Goal: Information Seeking & Learning: Learn about a topic

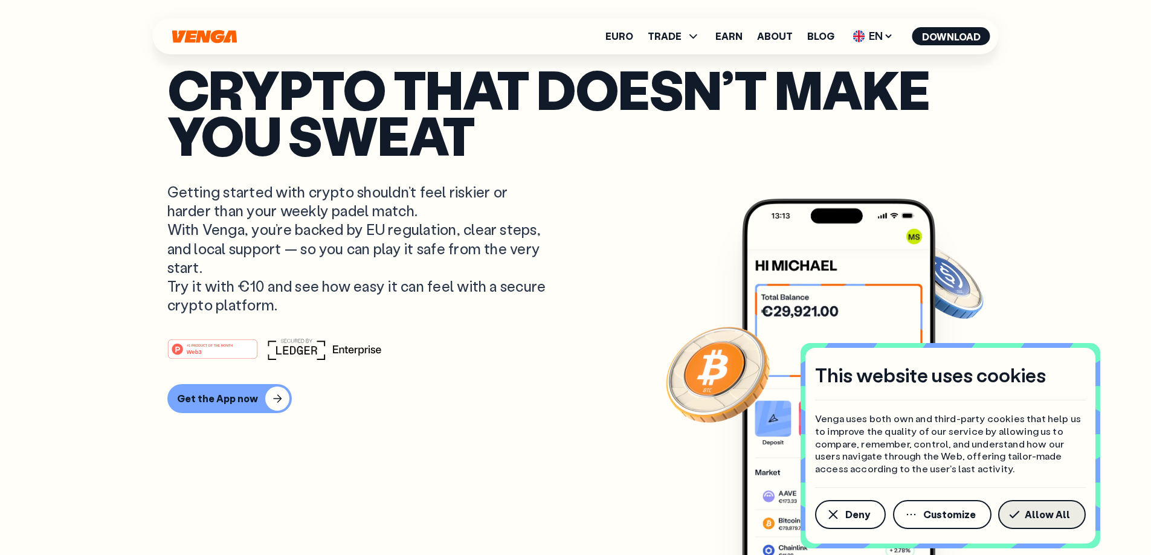
click at [1036, 511] on span "Allow All" at bounding box center [1047, 515] width 45 height 10
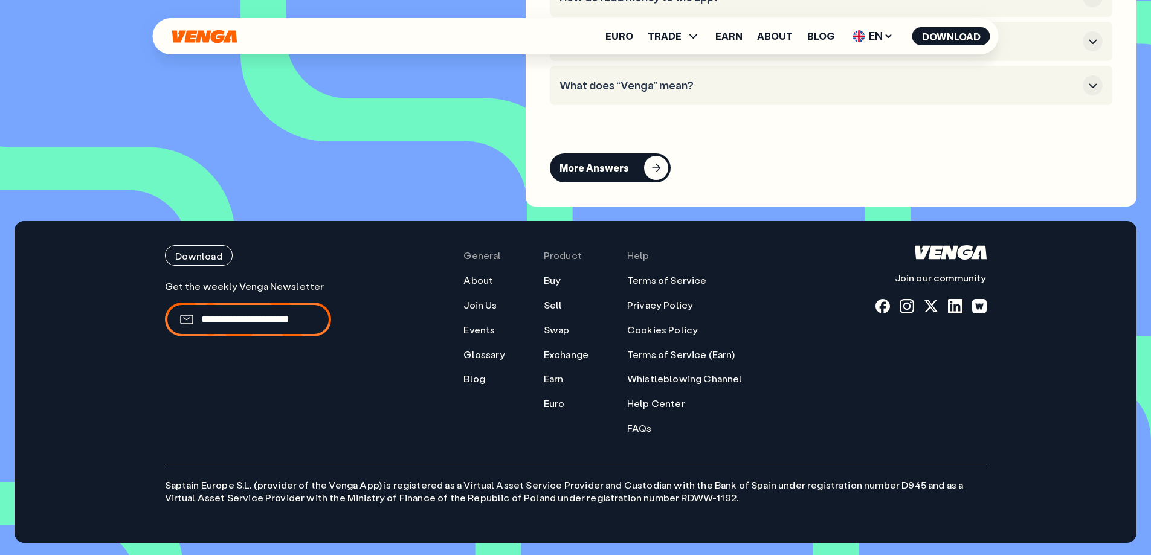
scroll to position [5644, 0]
click at [878, 36] on span "EN" at bounding box center [873, 36] width 49 height 19
click at [688, 42] on span "TRADE" at bounding box center [674, 36] width 53 height 15
click at [574, 354] on link "Exchange" at bounding box center [566, 355] width 45 height 13
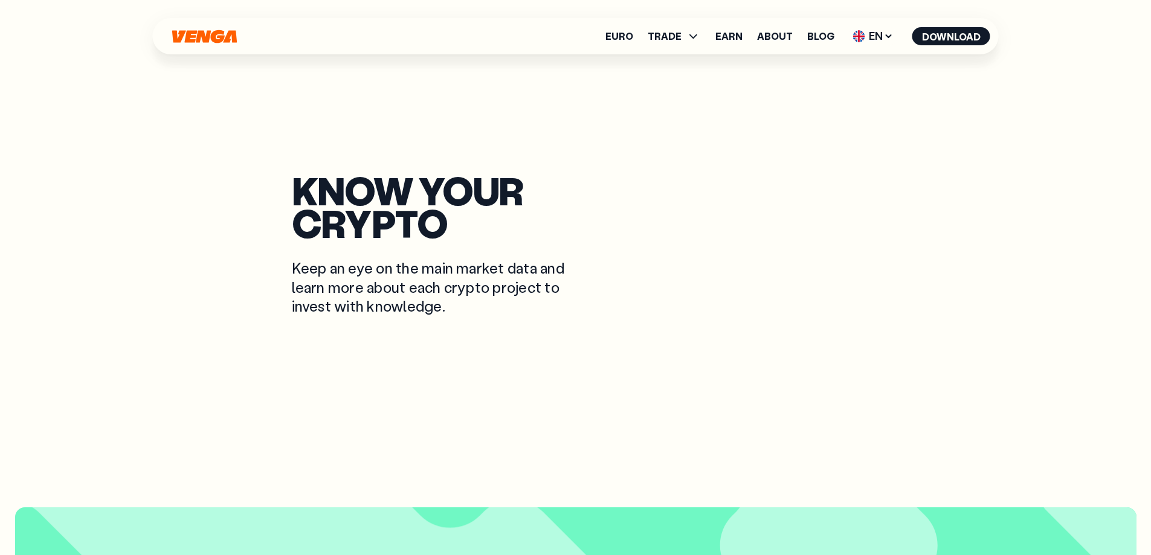
scroll to position [1273, 0]
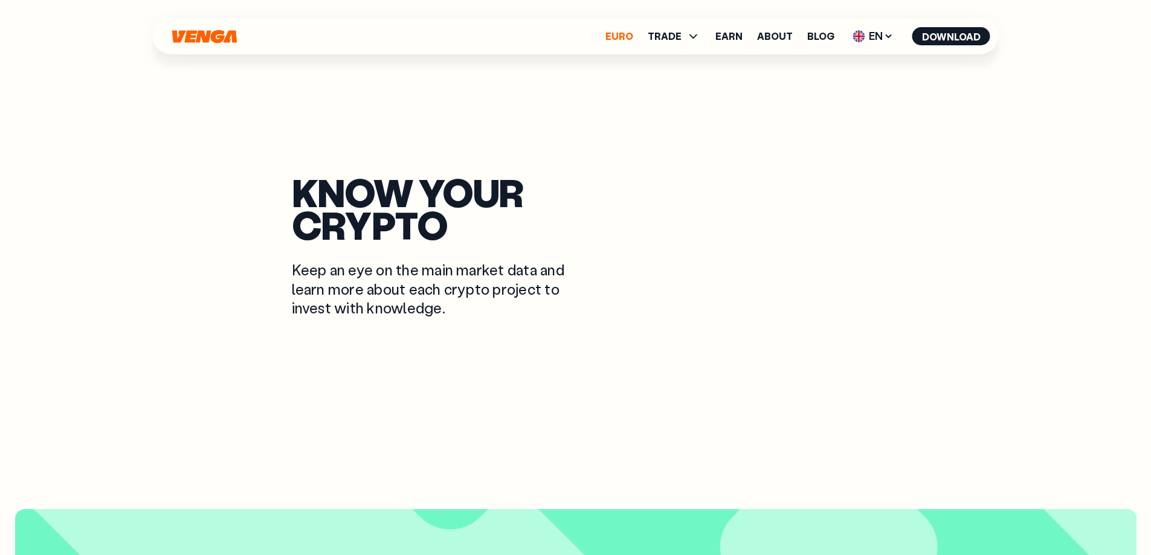
click at [617, 36] on link "Euro" at bounding box center [620, 36] width 28 height 10
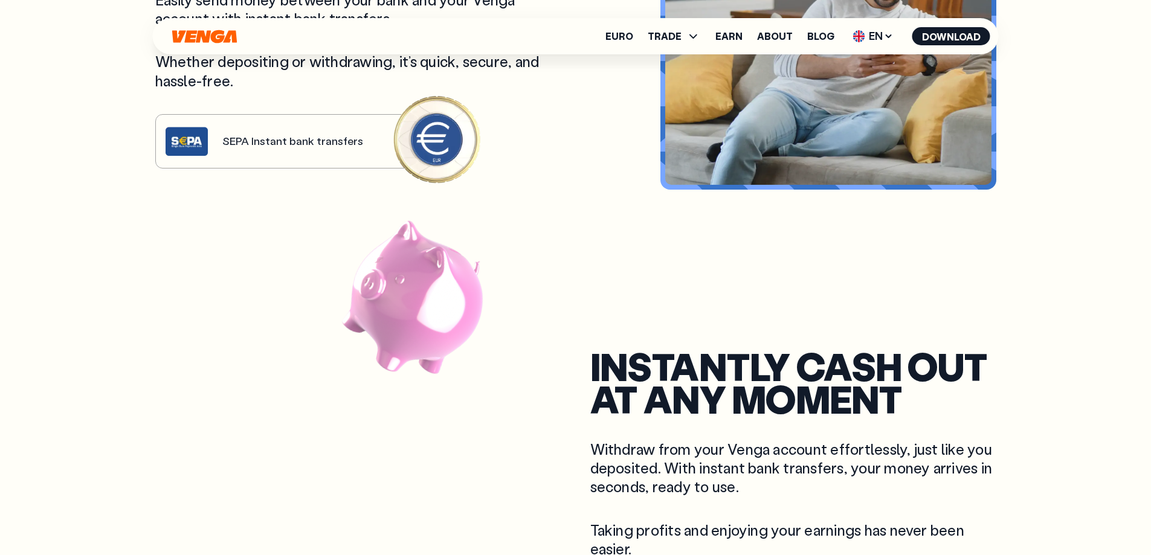
scroll to position [725, 0]
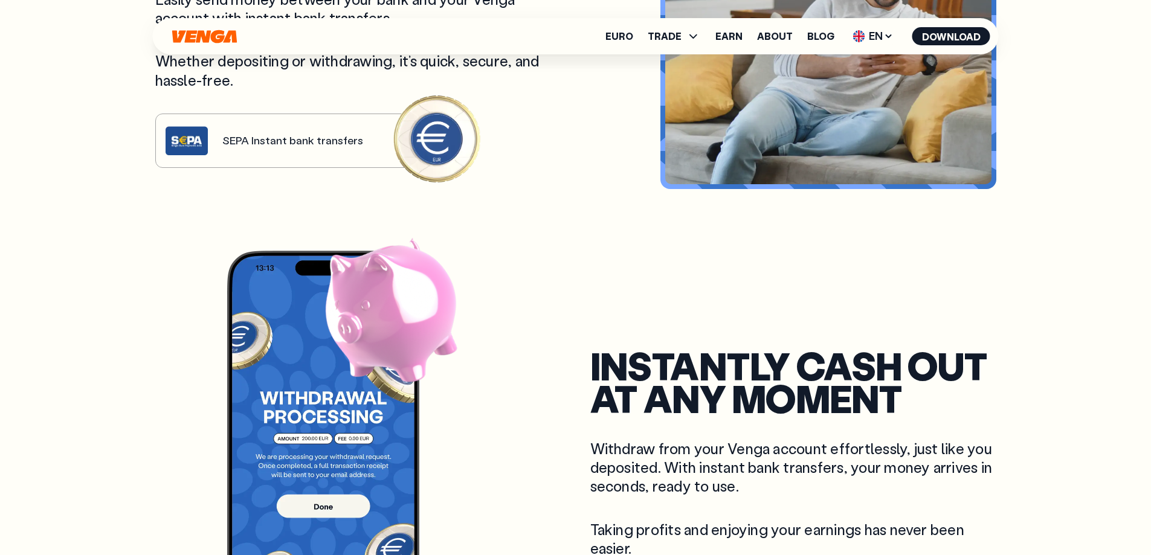
click at [286, 148] on div "Move in and out of crypto in seconds Easily send money between your bank and yo…" at bounding box center [358, 34] width 406 height 268
click at [429, 130] on div "Move in and out of crypto in seconds Easily send money between your bank and yo…" at bounding box center [358, 34] width 406 height 268
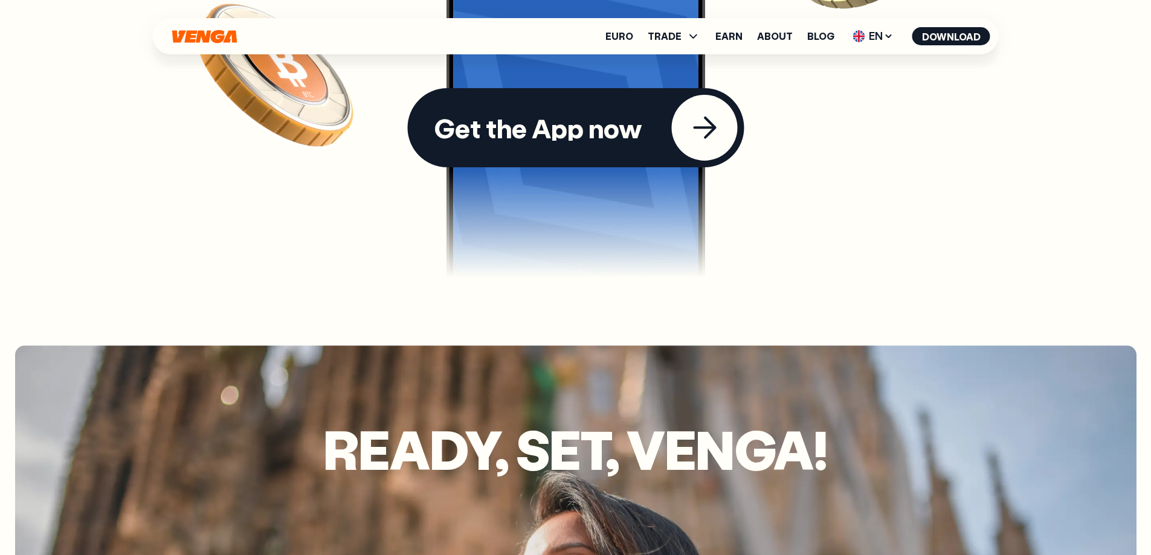
scroll to position [3638, 0]
click at [563, 115] on div "Get the App now" at bounding box center [538, 128] width 209 height 26
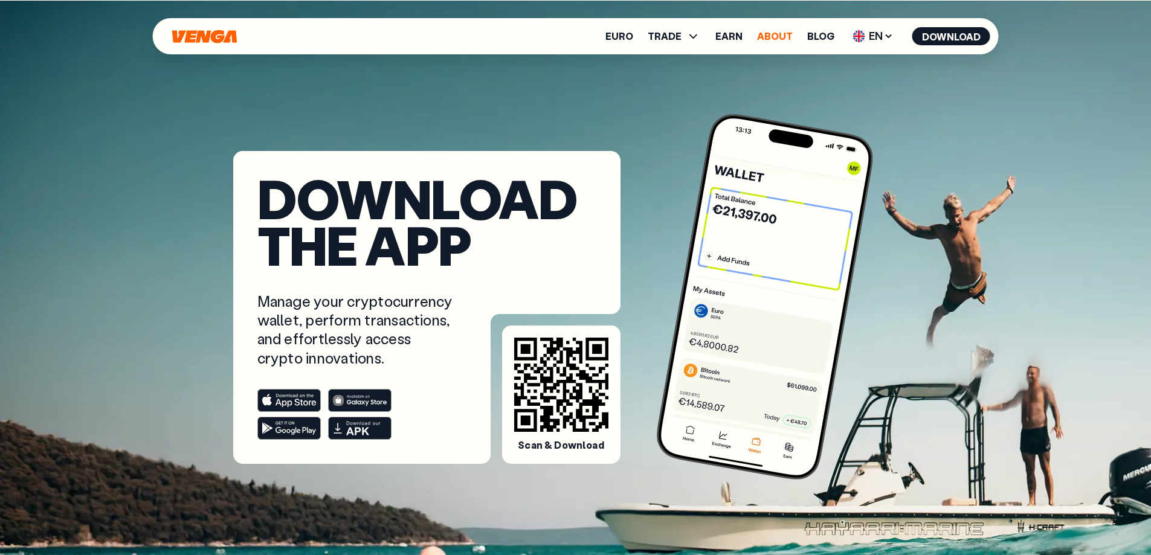
click at [781, 39] on link "About" at bounding box center [775, 36] width 36 height 10
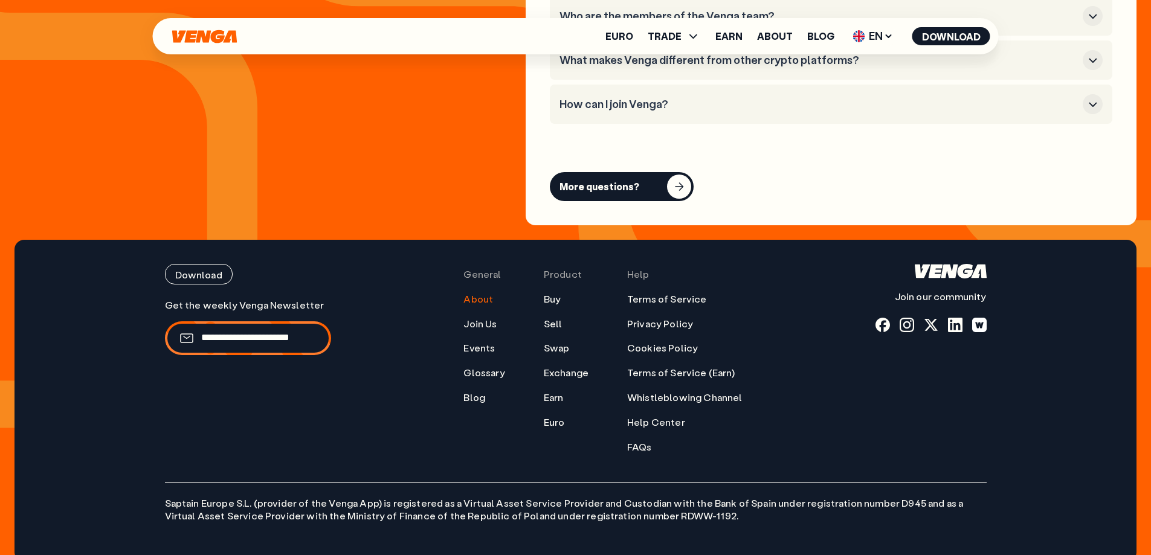
scroll to position [4857, 0]
